Goal: Entertainment & Leisure: Consume media (video, audio)

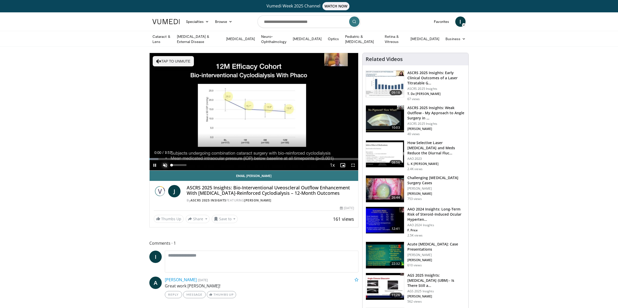
click at [165, 164] on span "Video Player" at bounding box center [165, 165] width 10 height 10
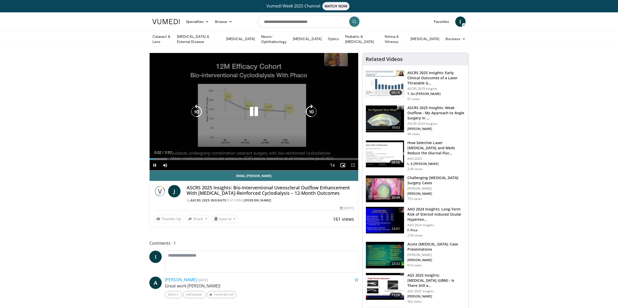
click at [246, 109] on div "Video Player" at bounding box center [253, 112] width 125 height 10
click at [258, 109] on icon "Video Player" at bounding box center [254, 112] width 14 height 14
click at [230, 116] on div "Video Player" at bounding box center [253, 112] width 125 height 10
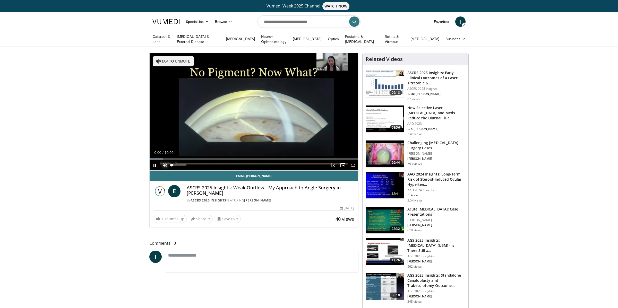
click at [165, 162] on span "Video Player" at bounding box center [165, 165] width 10 height 10
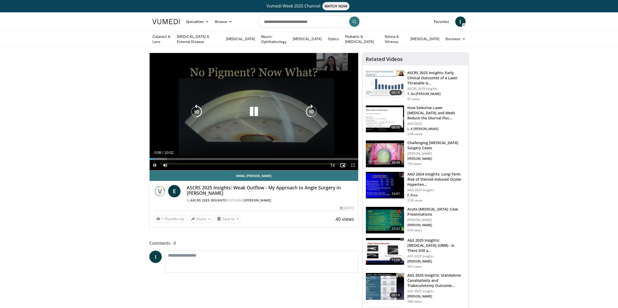
click at [243, 102] on div "10 seconds Tap to unmute" at bounding box center [254, 111] width 209 height 117
click at [232, 86] on div "10 seconds Tap to unmute" at bounding box center [254, 111] width 209 height 117
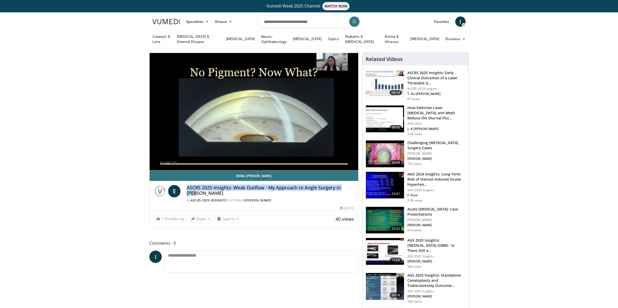
drag, startPoint x: 186, startPoint y: 186, endPoint x: 352, endPoint y: 186, distance: 166.8
click at [352, 186] on div "E ASCRS 2025 Insights: Weak Outflow - My Approach to Angle Surgery in JOAG By A…" at bounding box center [254, 194] width 200 height 18
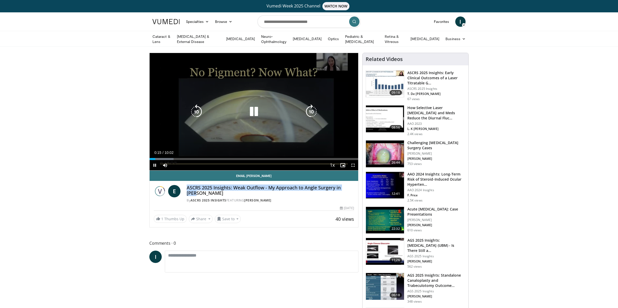
copy h4 "ASCRS 2025 Insights: Weak Outflow - My Approach to Angle Surgery in JOAG"
click at [258, 108] on icon "Video Player" at bounding box center [254, 112] width 14 height 14
